Goal: Task Accomplishment & Management: Use online tool/utility

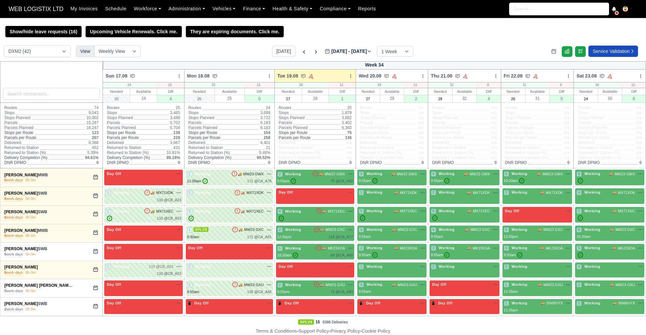
select select "1"
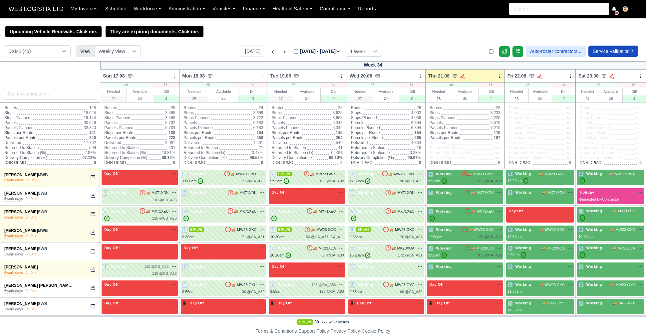
select select "1"
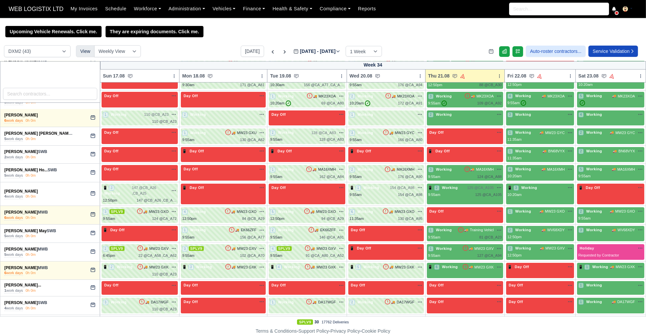
scroll to position [151, 0]
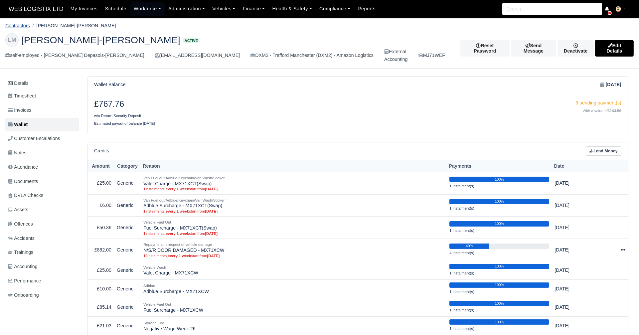
click at [26, 28] on link "Contractors" at bounding box center [17, 25] width 25 height 5
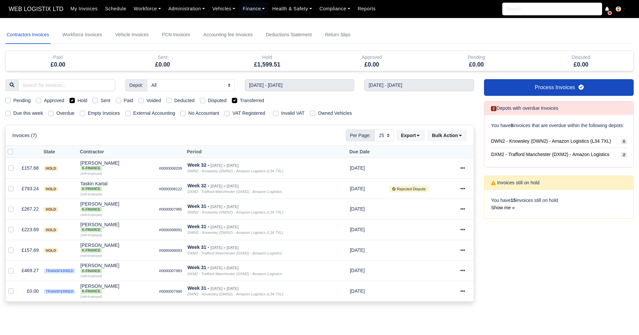
select select "25"
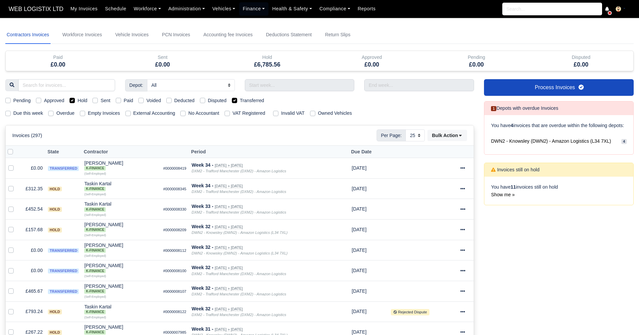
select select "25"
click at [78, 99] on label "Hold" at bounding box center [83, 101] width 10 height 8
click at [73, 99] on input "Hold" at bounding box center [72, 99] width 5 height 5
checkbox input "false"
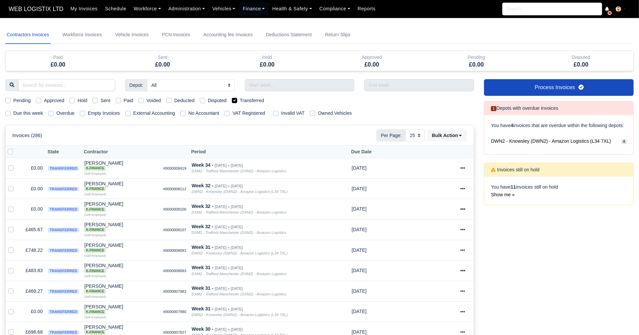
click at [240, 101] on label "Transferred" at bounding box center [252, 101] width 24 height 8
click at [235, 101] on input "Transferred" at bounding box center [234, 99] width 5 height 5
checkbox input "false"
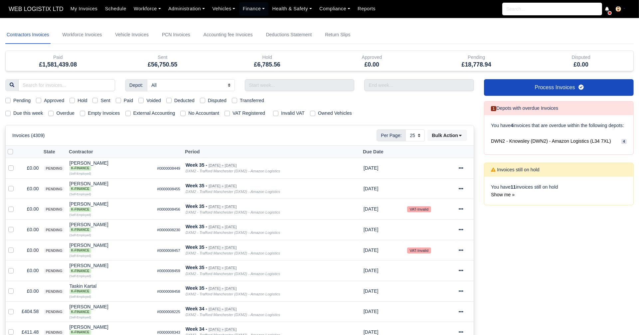
click at [101, 99] on label "Sent" at bounding box center [106, 101] width 10 height 8
click at [98, 99] on input "Sent" at bounding box center [95, 99] width 5 height 5
checkbox input "true"
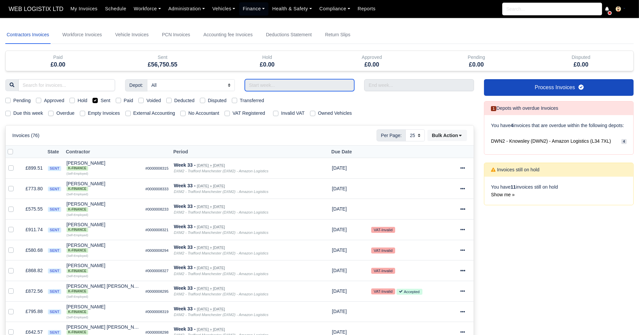
click at [264, 85] on input "text" at bounding box center [300, 85] width 110 height 12
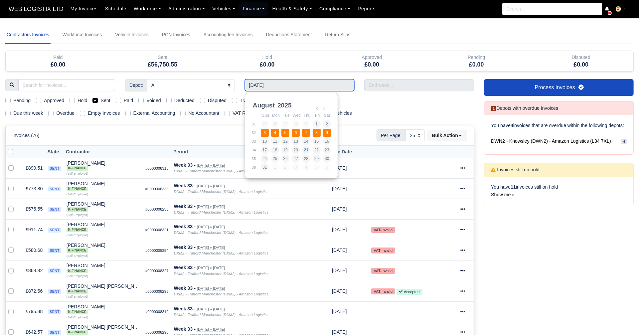
type input "03/08/2025 - 09/08/2025"
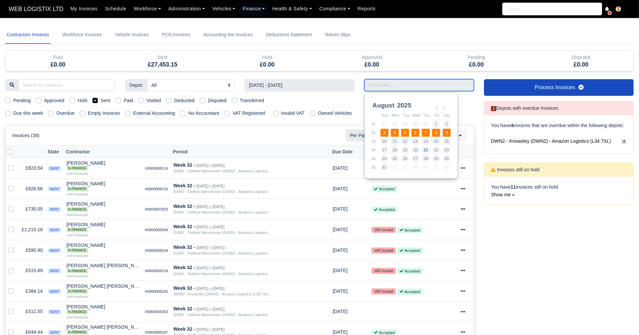
drag, startPoint x: 379, startPoint y: 83, endPoint x: 386, endPoint y: 132, distance: 50.0
click at [386, 132] on body "WEB LOGISTIX LTD My Invoices Schedule Workforce Manpower Expiring Documents Lea…" at bounding box center [319, 167] width 639 height 335
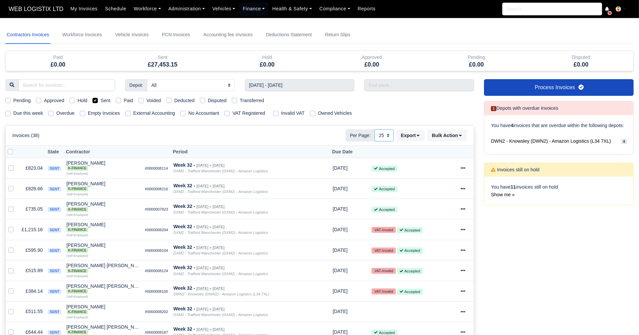
click at [386, 132] on select "10 25 50" at bounding box center [384, 135] width 19 height 12
click at [400, 97] on div "Pending Approved Hold Sent Paid Voided Deducted Disputed Transferred" at bounding box center [239, 101] width 479 height 8
click at [390, 84] on input "Use the arrow keys to pick a date" at bounding box center [419, 85] width 110 height 12
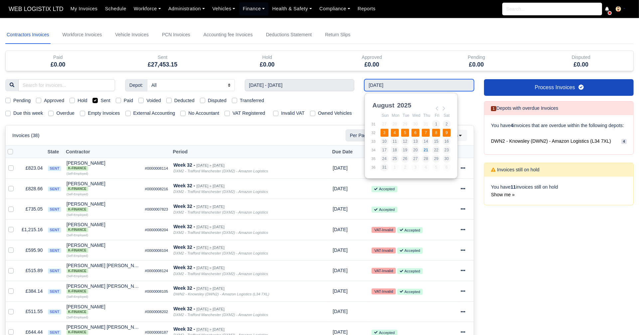
type input "03/08/2025 - 09/08/2025"
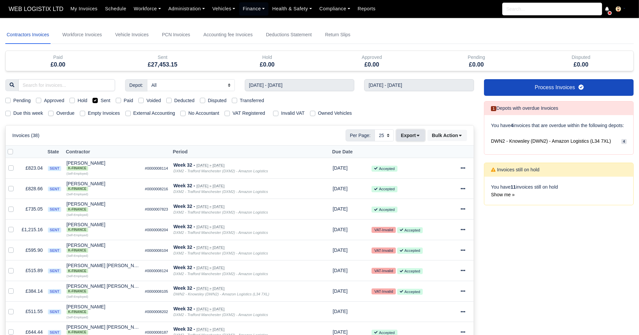
click at [409, 136] on button "Export" at bounding box center [411, 135] width 28 height 11
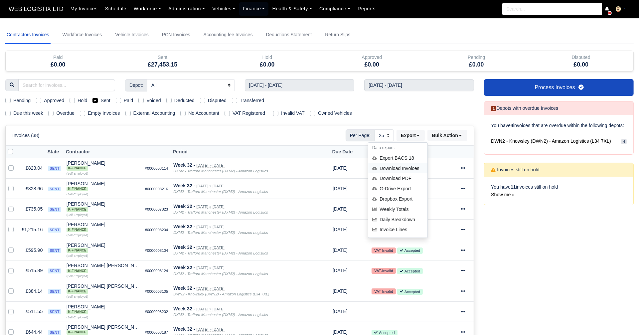
click at [403, 171] on div "Download Invoices" at bounding box center [397, 168] width 59 height 10
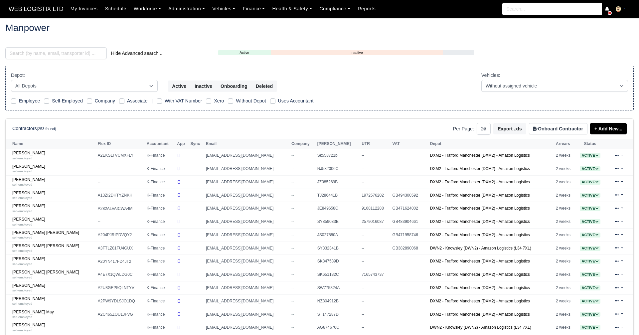
select select "25"
